Goal: Check status: Check status

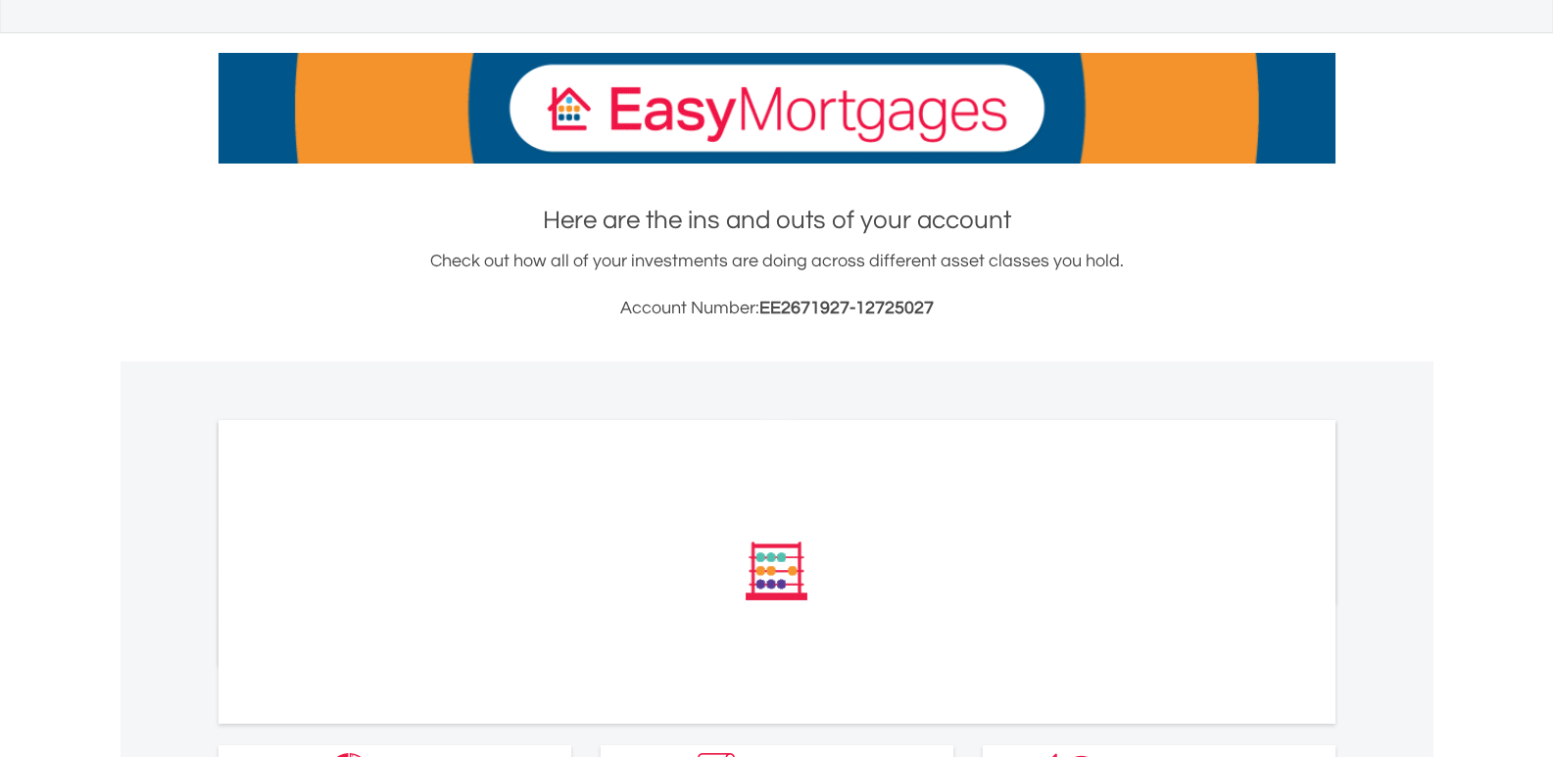
scroll to position [390, 0]
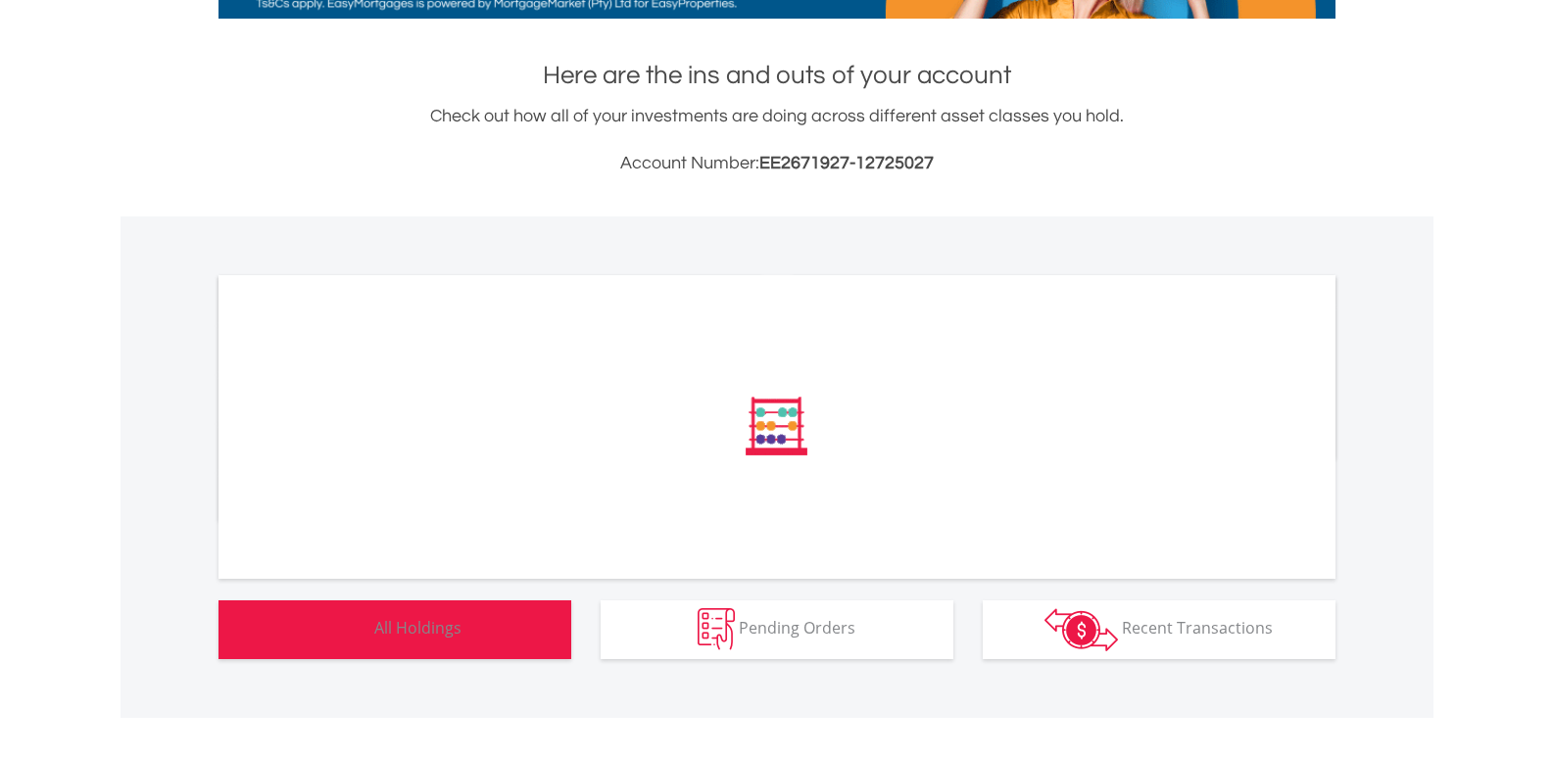
click at [360, 610] on img "button" at bounding box center [349, 629] width 42 height 42
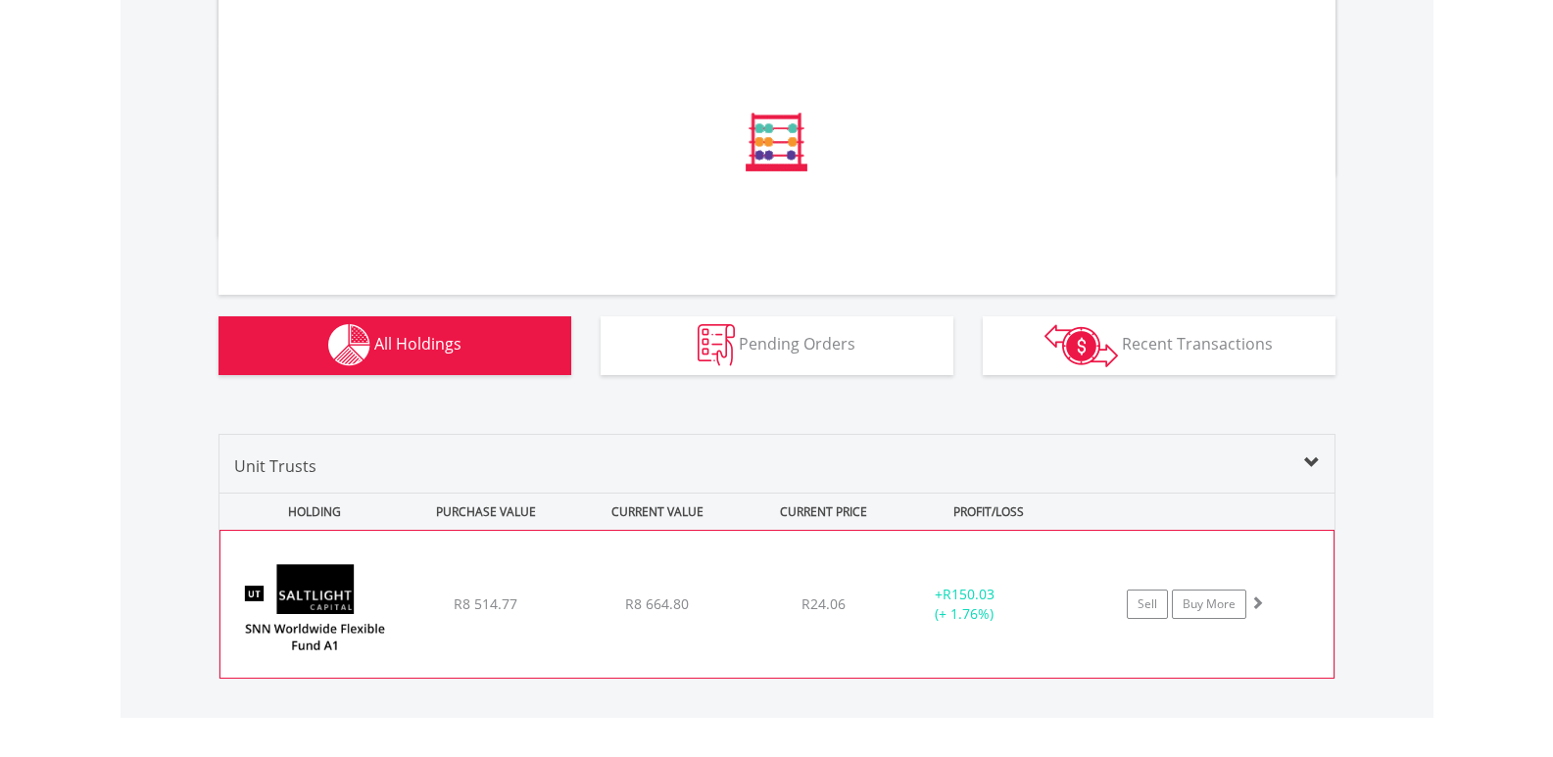
scroll to position [674, 0]
click at [978, 599] on span "R150.03" at bounding box center [968, 594] width 52 height 19
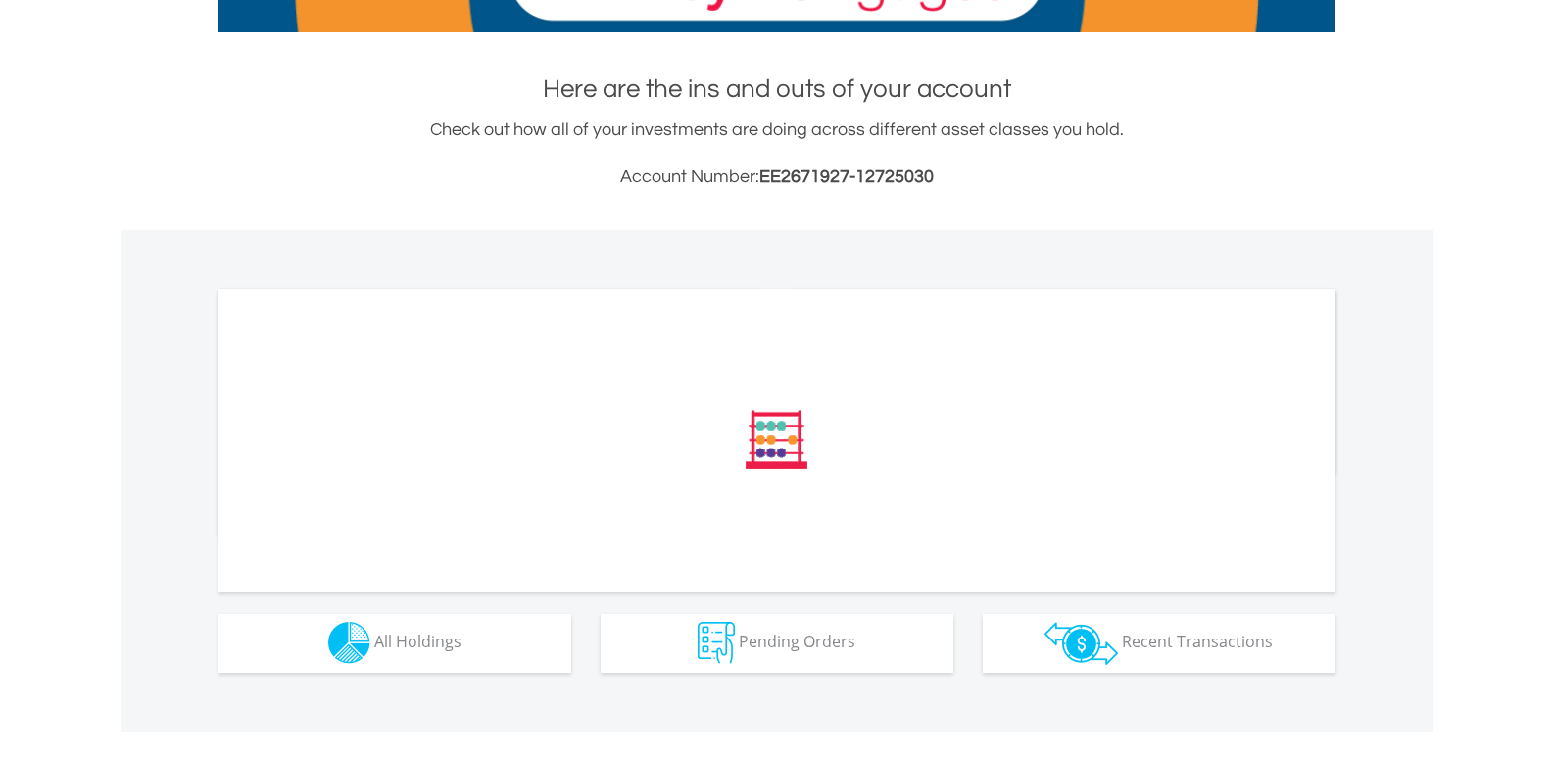
scroll to position [390, 0]
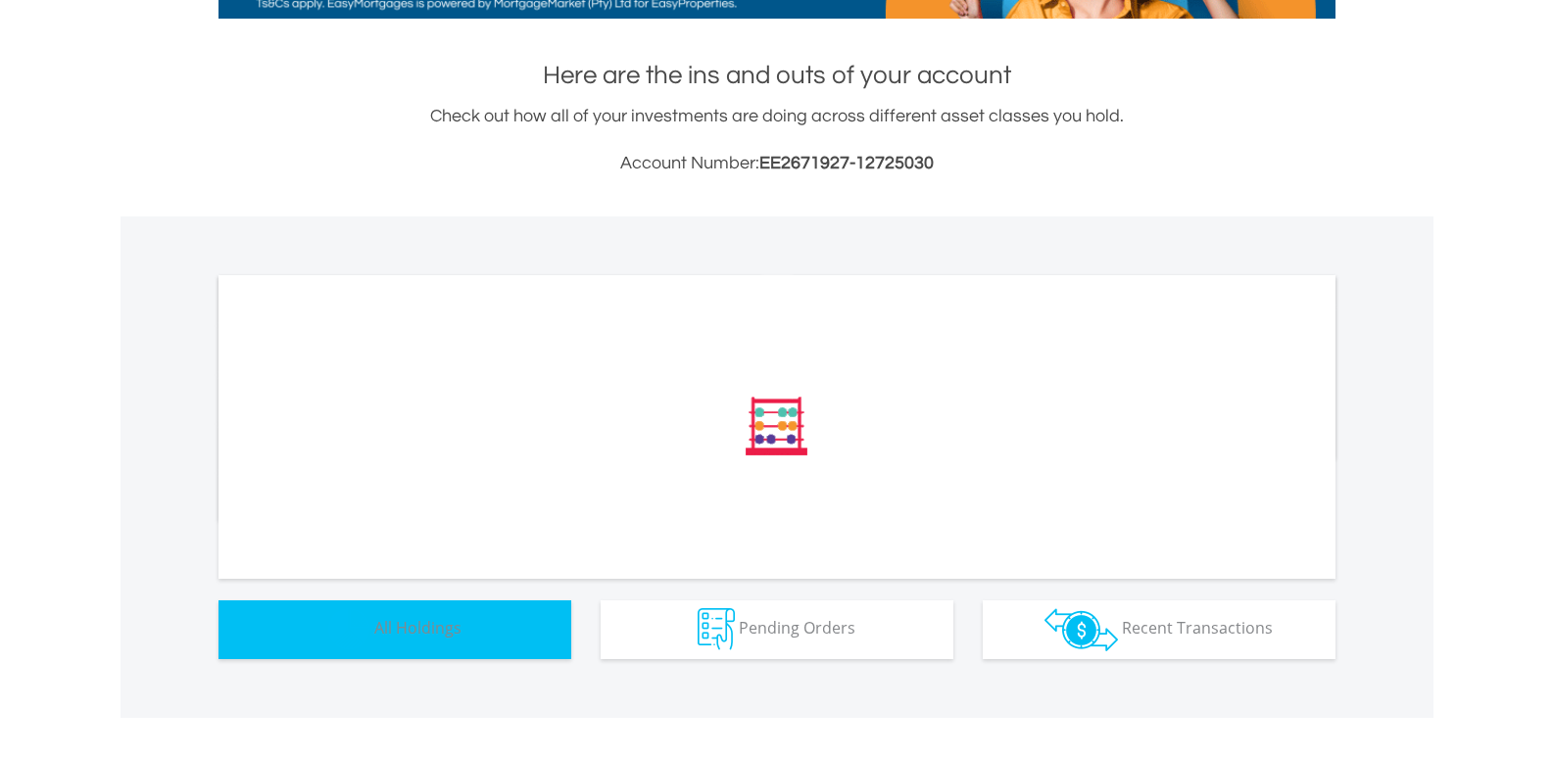
click at [412, 622] on span "All Holdings" at bounding box center [417, 628] width 87 height 22
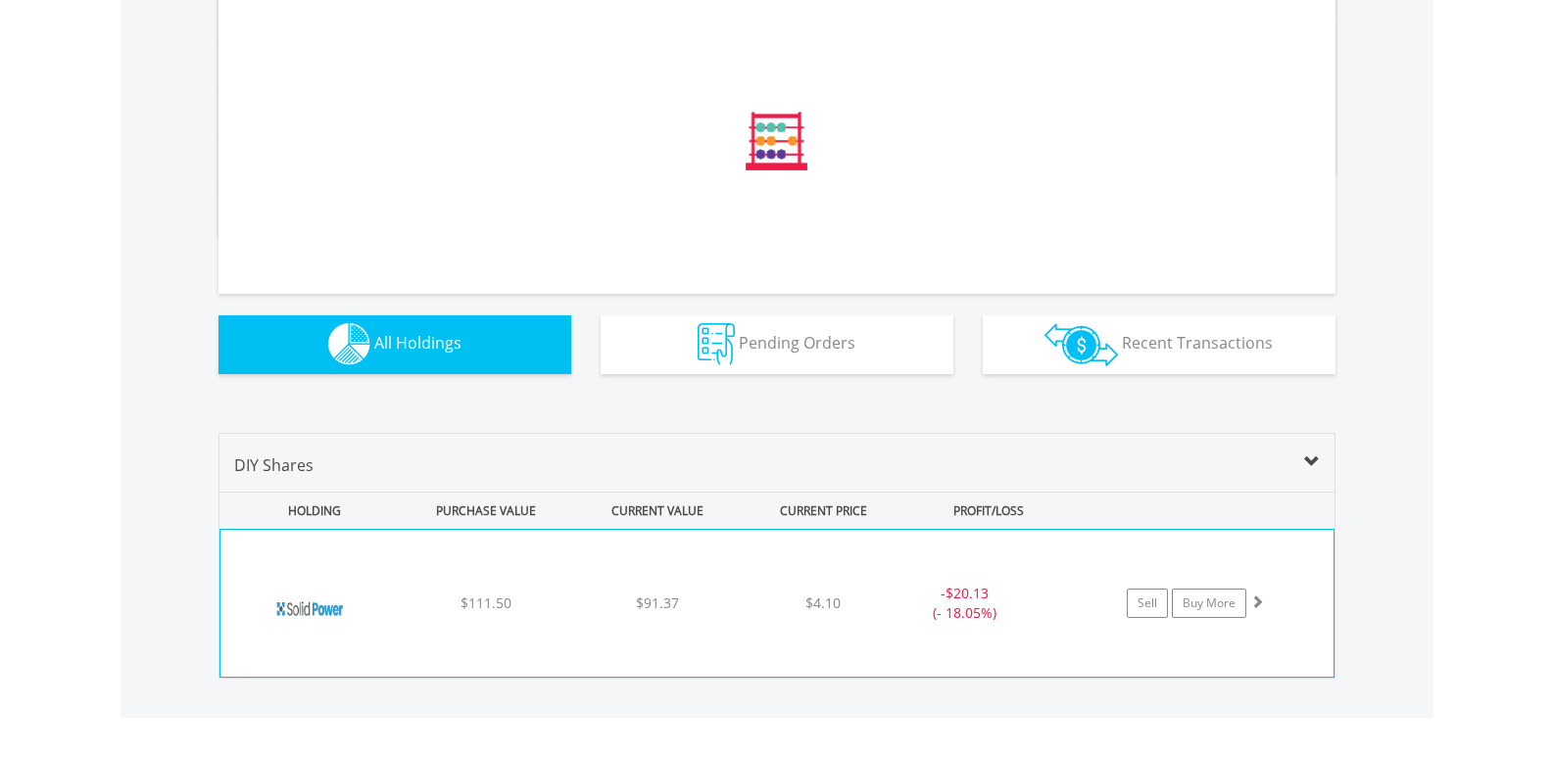
scroll to position [675, 0]
click at [337, 584] on img at bounding box center [314, 614] width 169 height 118
click at [306, 594] on img at bounding box center [314, 614] width 169 height 118
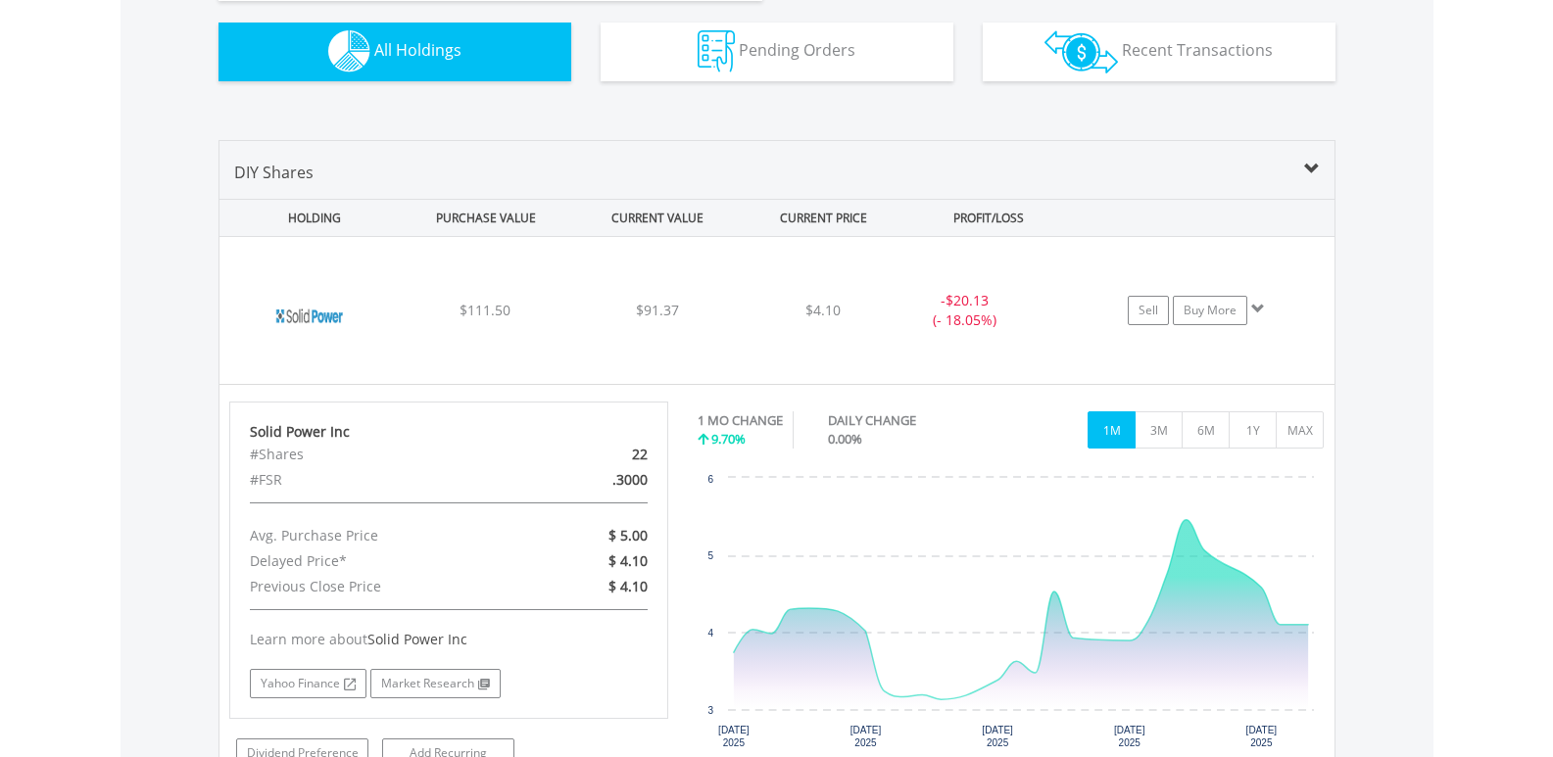
scroll to position [1233, 0]
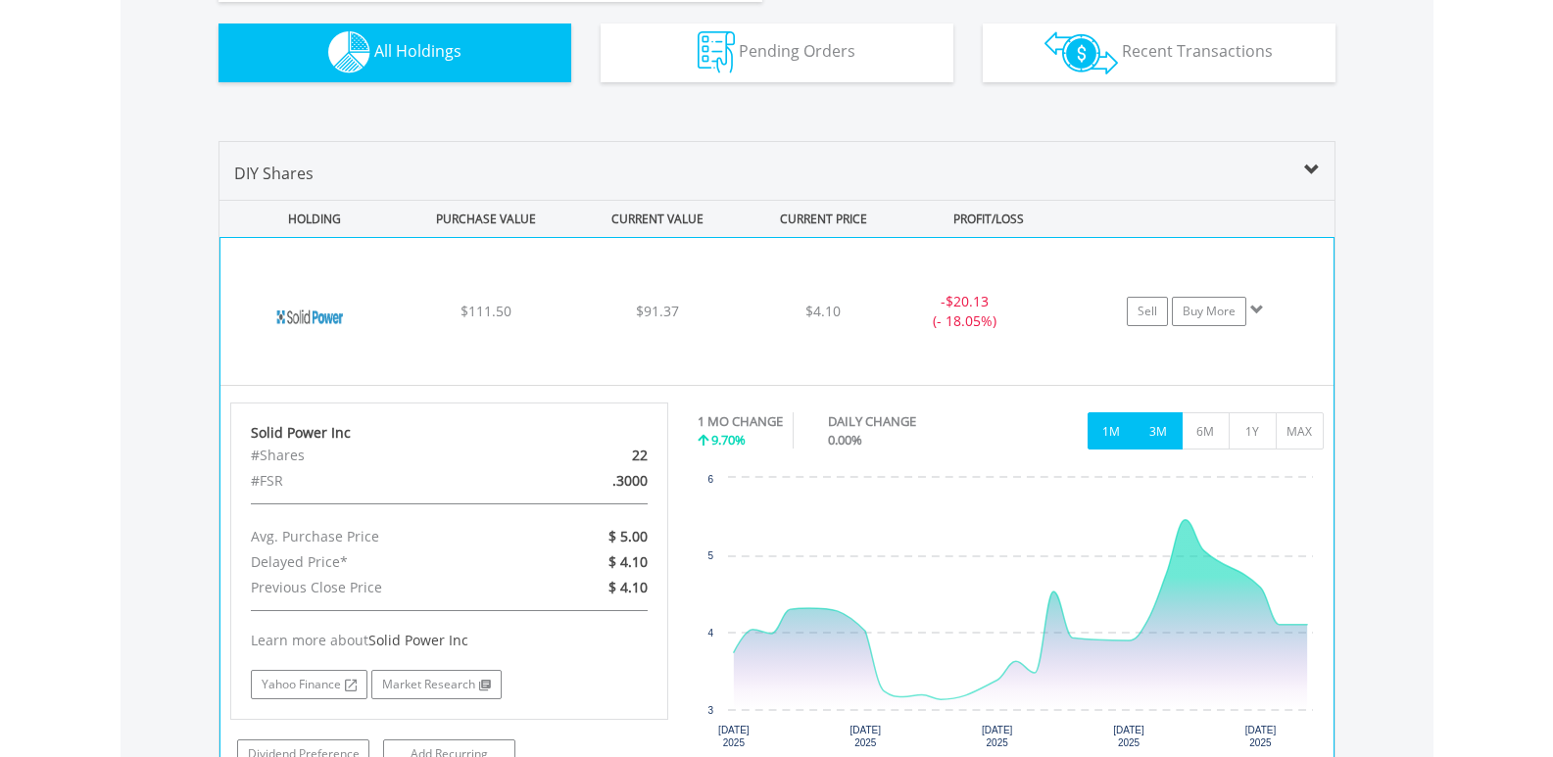
click at [1157, 415] on button "3M" at bounding box center [1158, 430] width 48 height 37
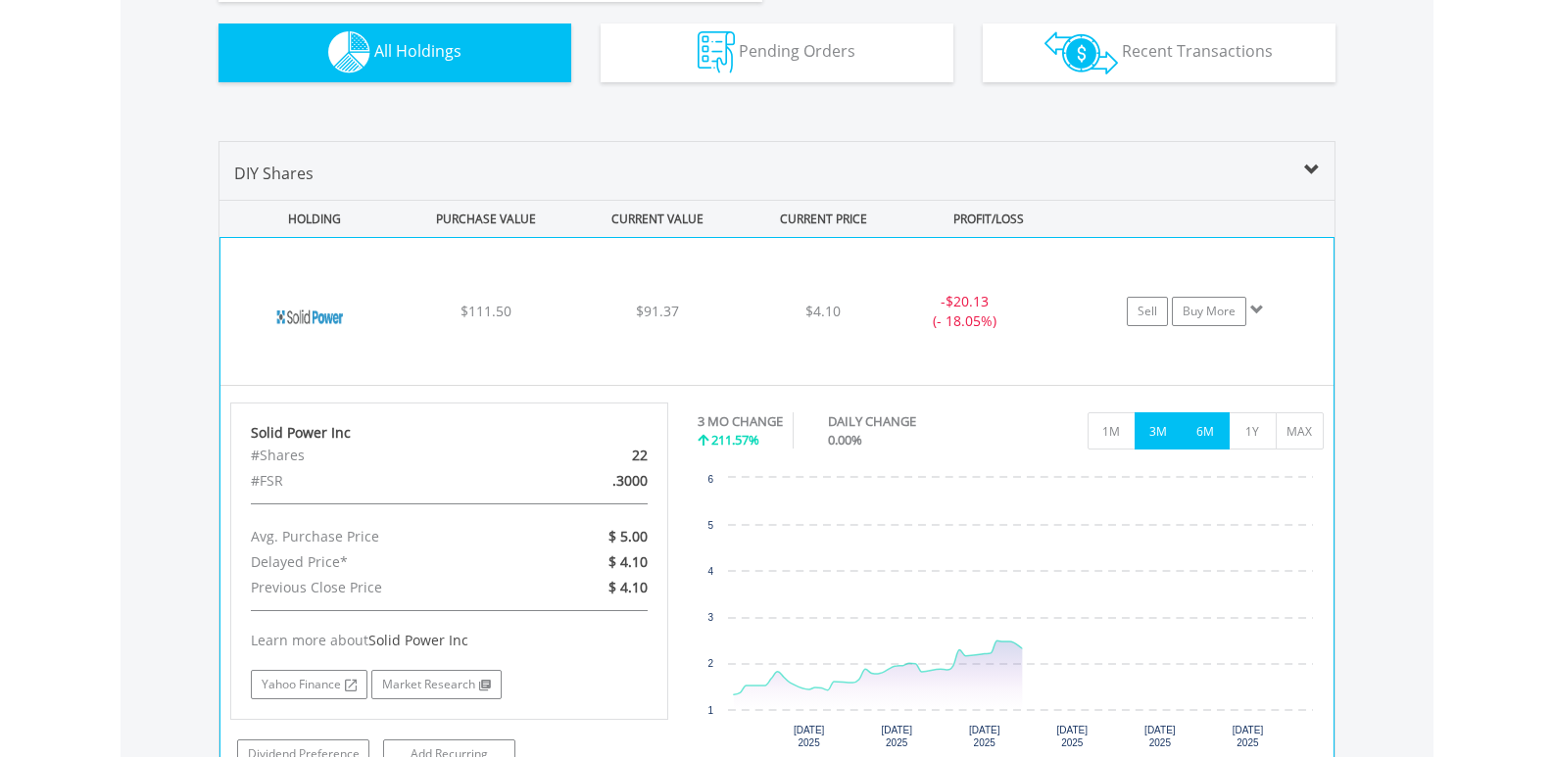
click at [1190, 425] on button "6M" at bounding box center [1206, 430] width 48 height 37
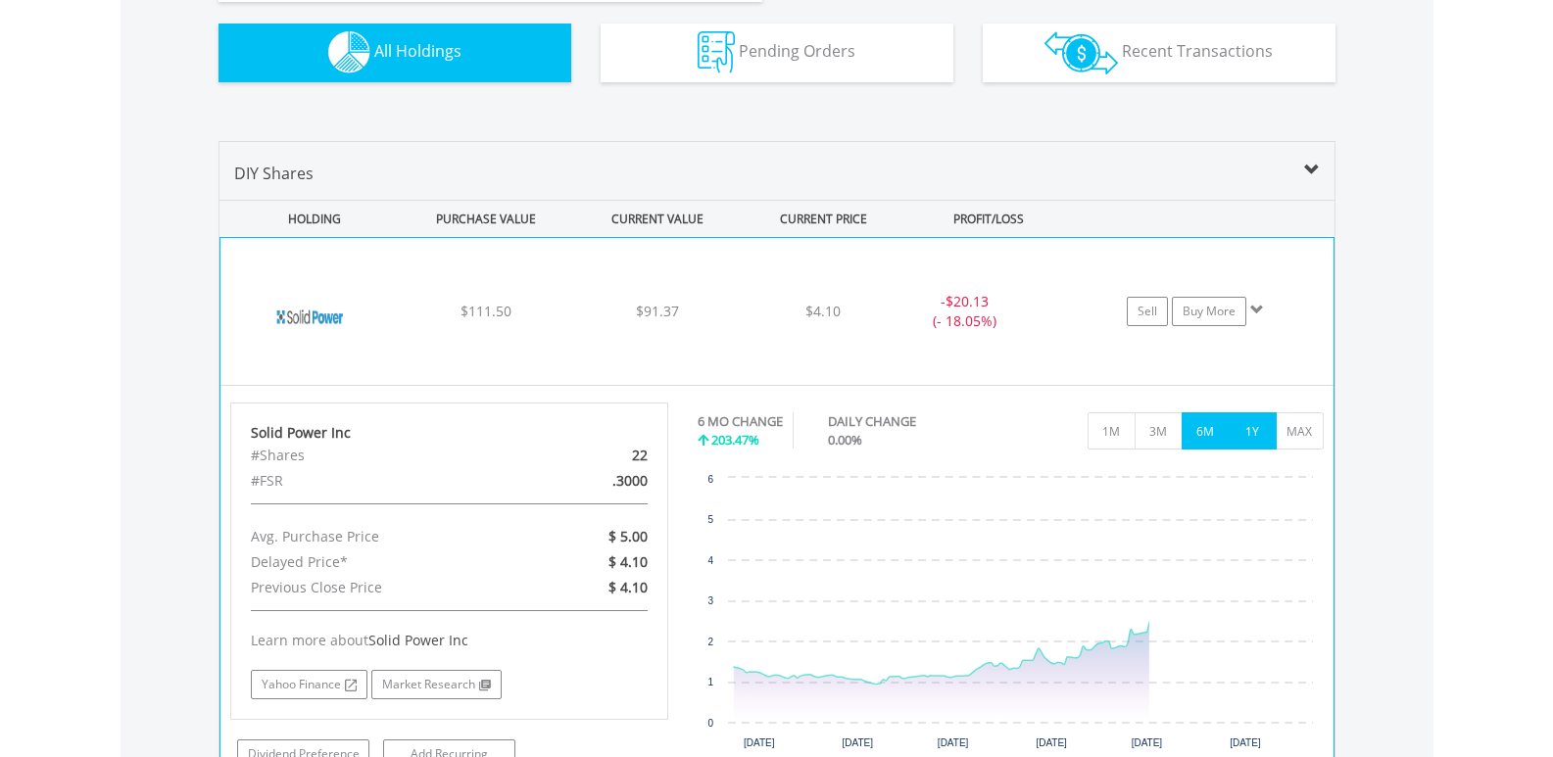
click at [1246, 422] on button "1Y" at bounding box center [1253, 430] width 48 height 37
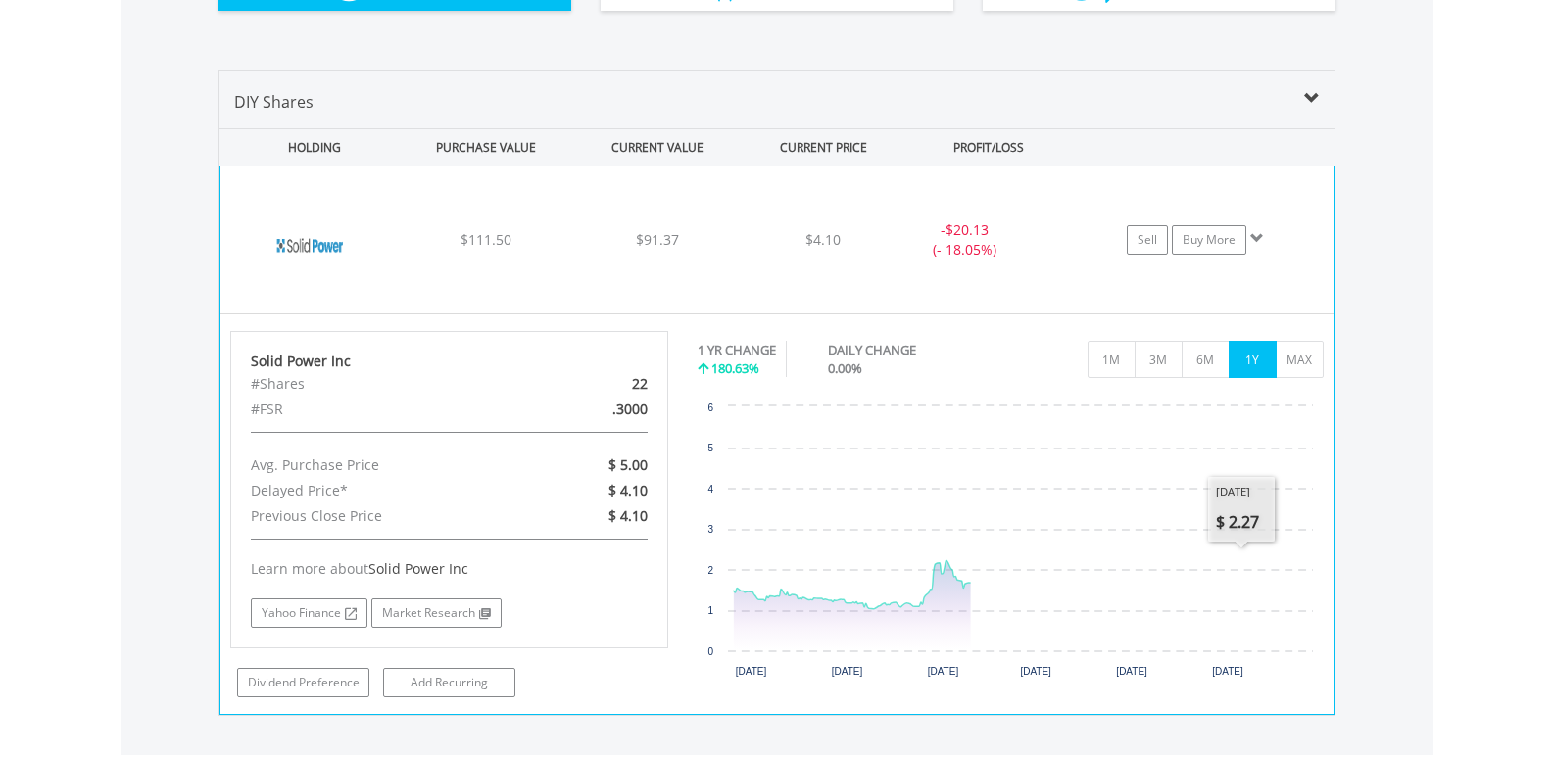
scroll to position [1625, 0]
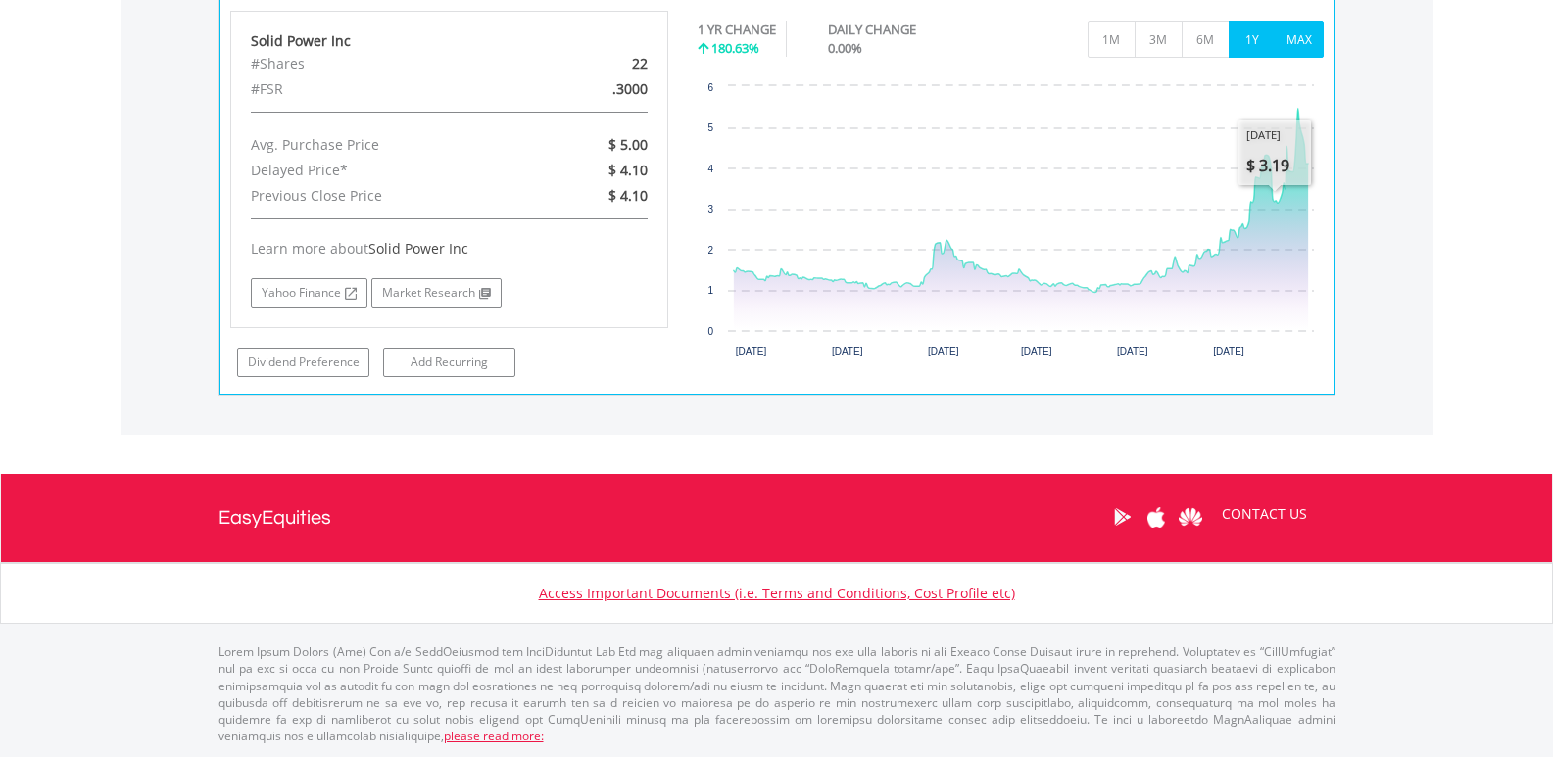
click at [1306, 25] on button "MAX" at bounding box center [1300, 39] width 48 height 37
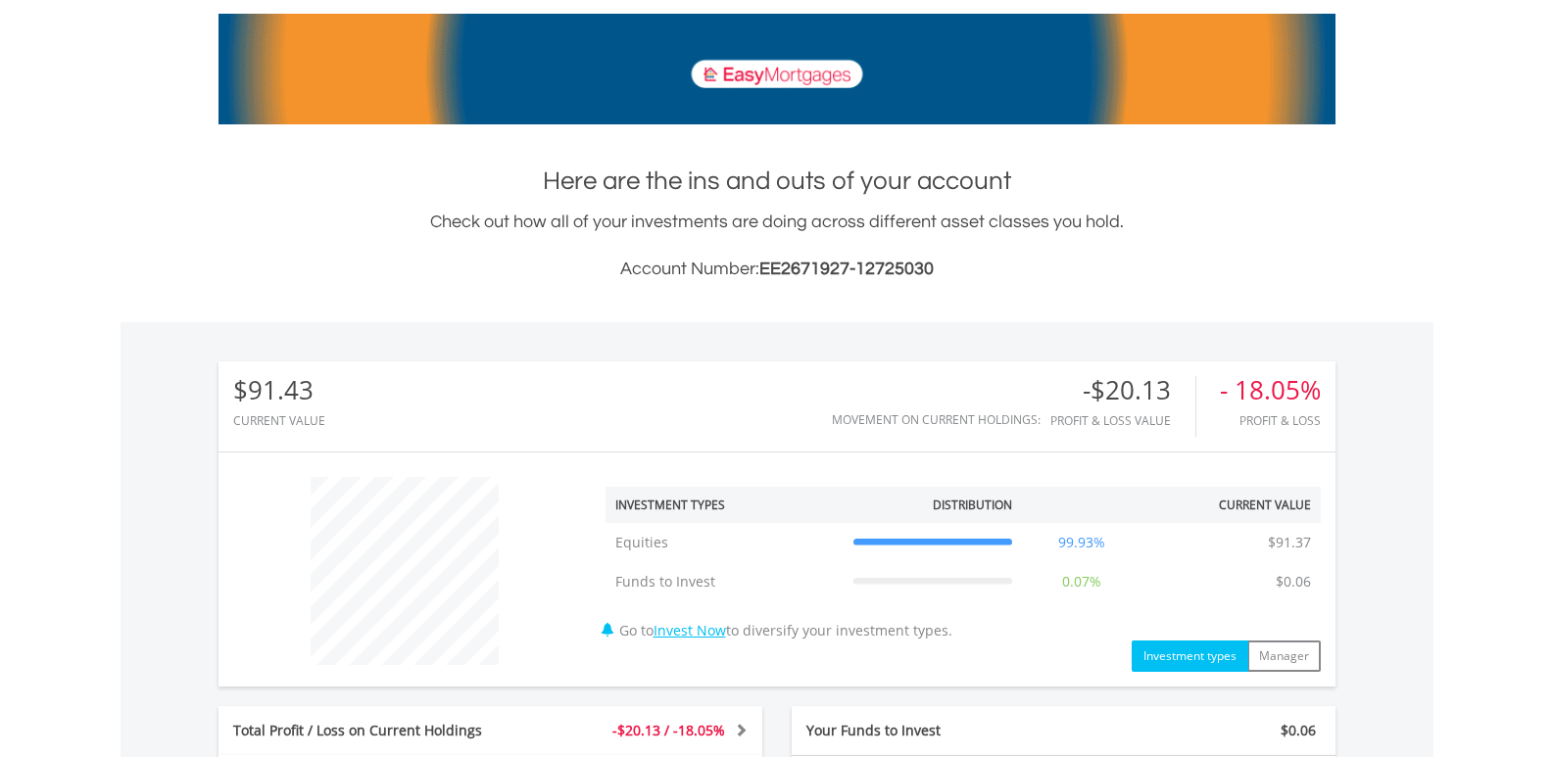
scroll to position [548, 0]
